Goal: Transaction & Acquisition: Book appointment/travel/reservation

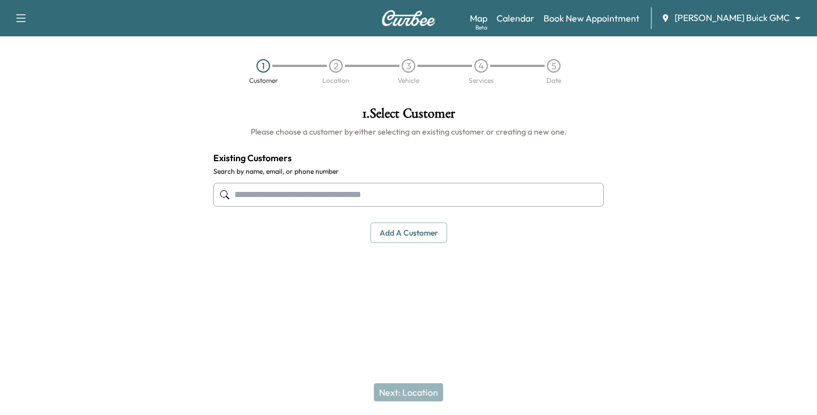
click at [296, 201] on input "text" at bounding box center [408, 195] width 390 height 24
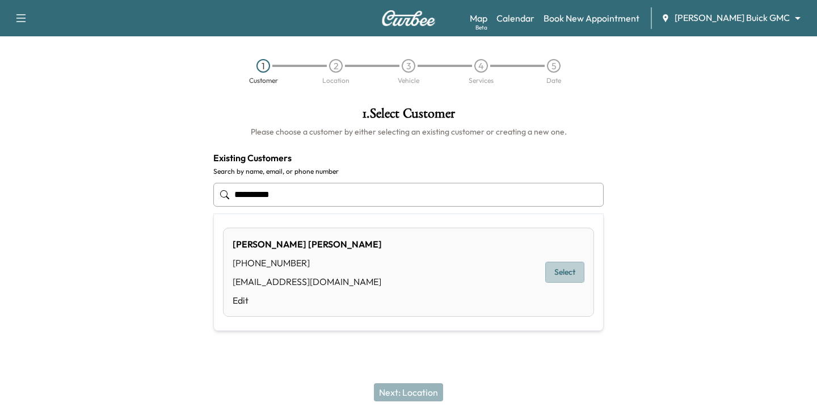
click at [568, 275] on button "Select" at bounding box center [564, 272] width 39 height 21
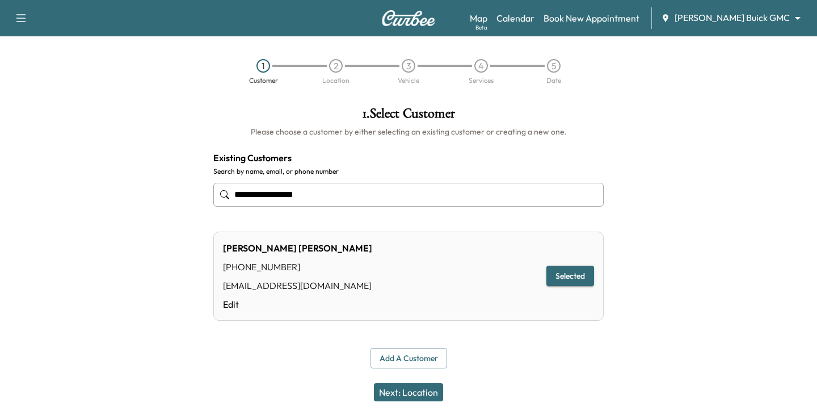
type input "**********"
click at [401, 394] on button "Next: Location" at bounding box center [408, 392] width 69 height 18
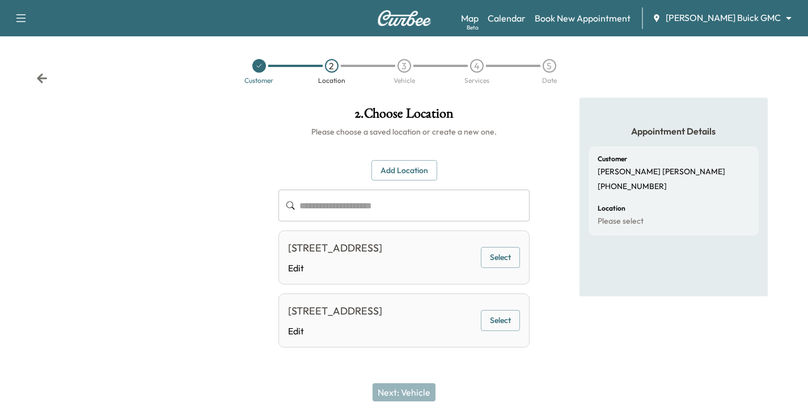
click at [503, 258] on button "Select" at bounding box center [500, 257] width 39 height 21
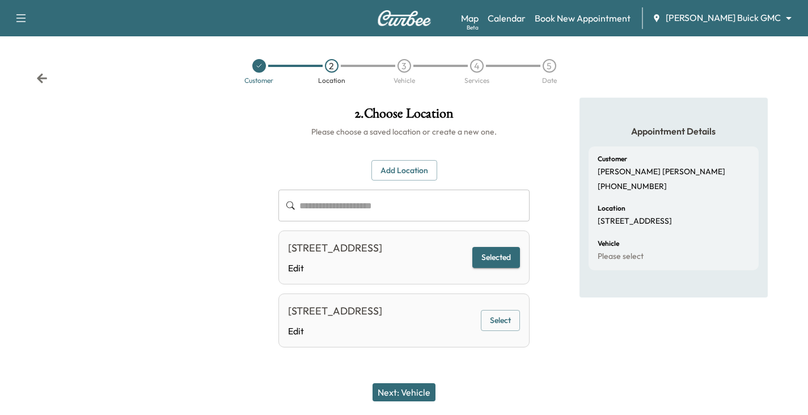
click at [407, 391] on button "Next: Vehicle" at bounding box center [404, 392] width 63 height 18
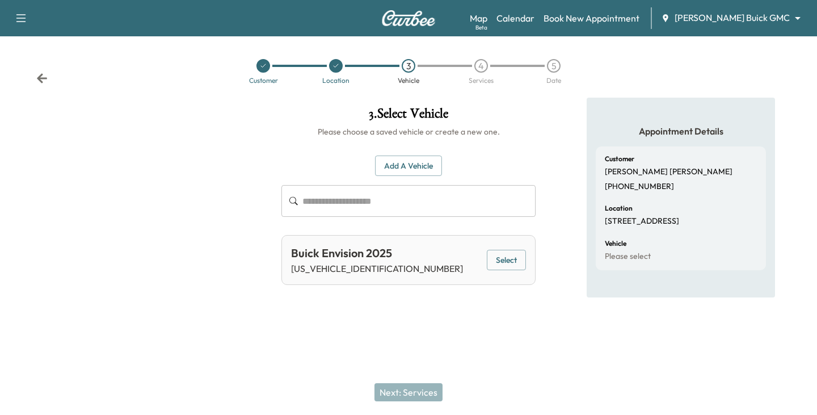
click at [495, 260] on button "Select" at bounding box center [506, 260] width 39 height 21
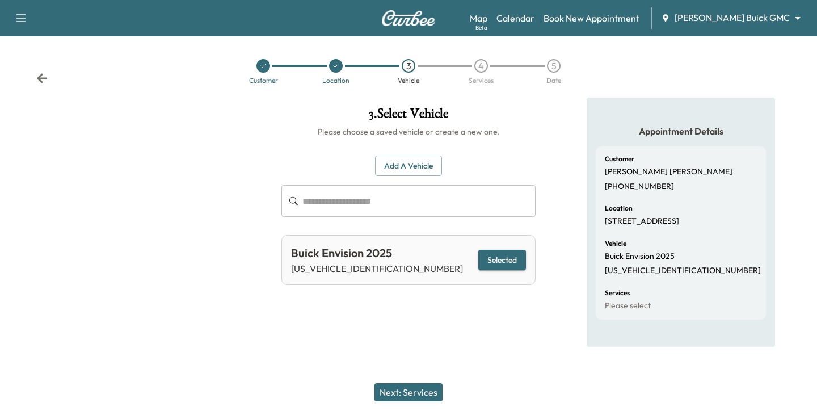
click at [405, 393] on button "Next: Services" at bounding box center [408, 392] width 68 height 18
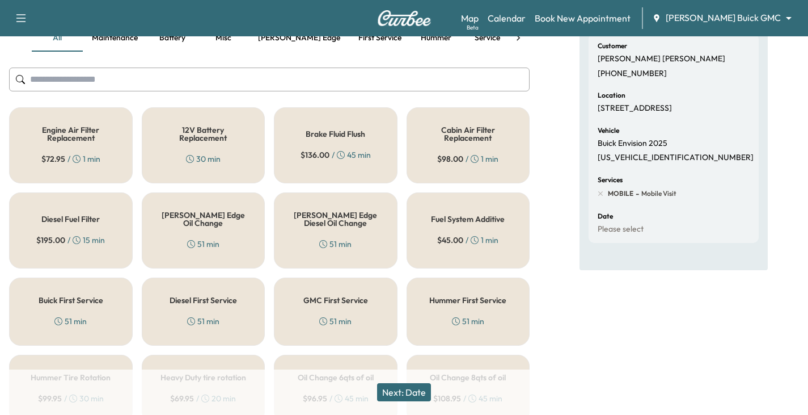
scroll to position [113, 0]
click at [221, 208] on div "[PERSON_NAME] Edge Oil Change 51 min" at bounding box center [204, 230] width 124 height 76
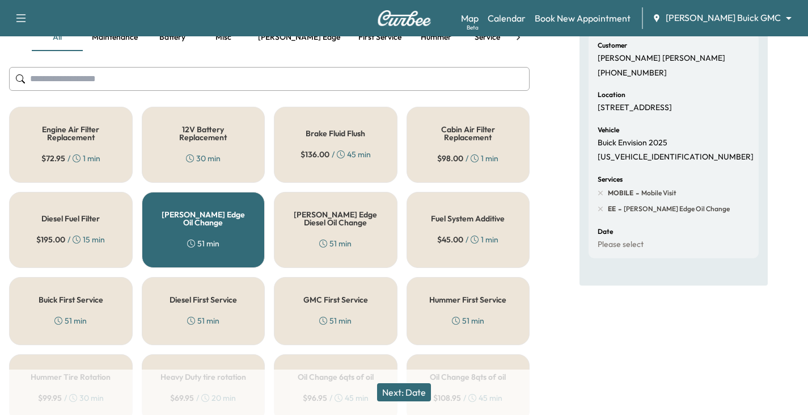
click at [411, 391] on button "Next: Date" at bounding box center [404, 392] width 54 height 18
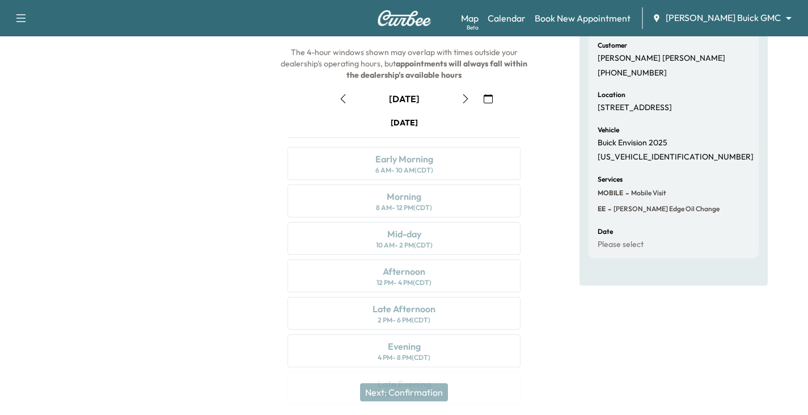
click at [466, 99] on icon "button" at bounding box center [465, 98] width 9 height 9
click at [409, 277] on div "Afternoon" at bounding box center [404, 271] width 43 height 14
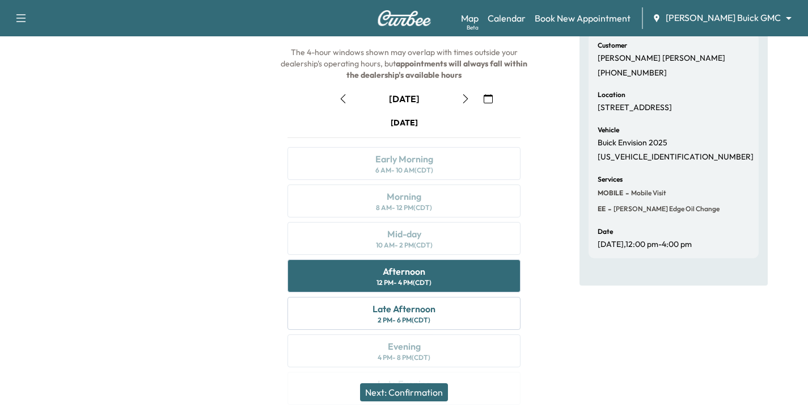
click at [425, 395] on button "Next: Confirmation" at bounding box center [404, 392] width 88 height 18
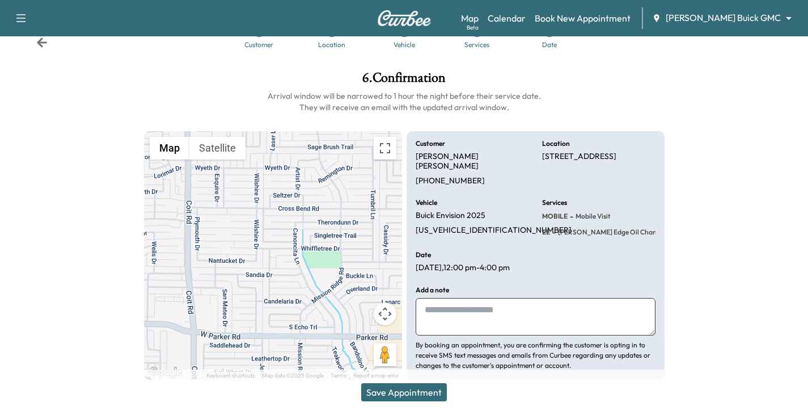
click at [408, 390] on button "Save Appointment" at bounding box center [404, 392] width 86 height 18
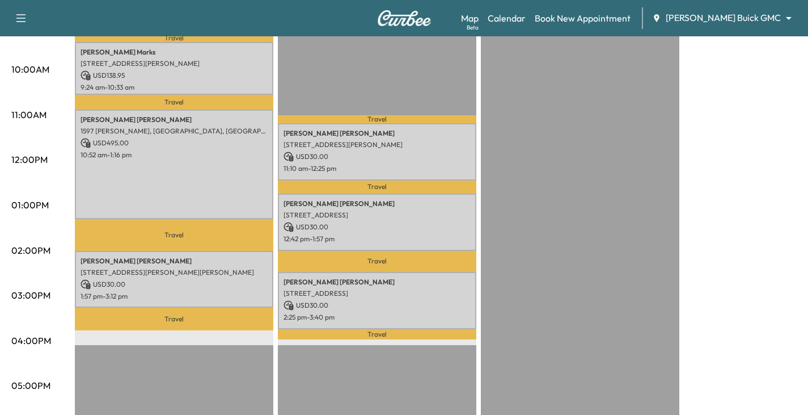
scroll to position [397, 0]
